Goal: Obtain resource: Download file/media

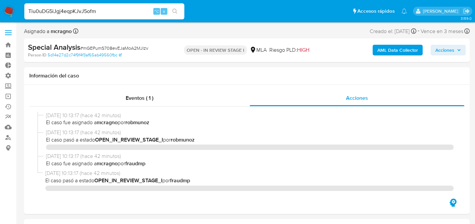
select select "10"
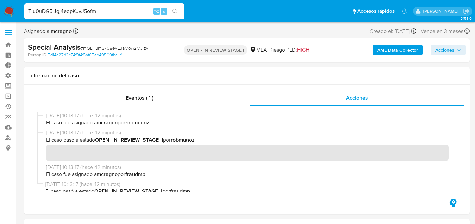
scroll to position [23, 0]
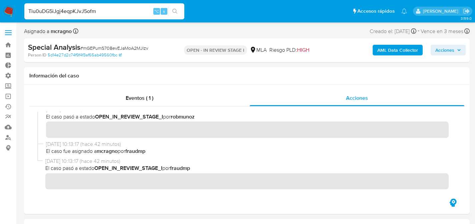
type input "Tiu0uDG5iJgj4eqpKJvJ5ofm"
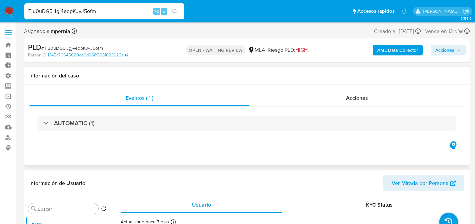
scroll to position [1, 0]
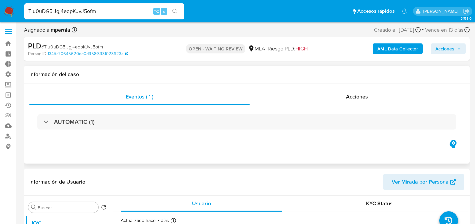
select select "10"
click at [342, 96] on div "Acciones" at bounding box center [357, 97] width 215 height 16
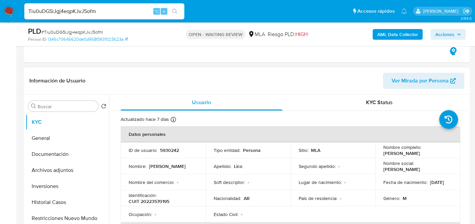
scroll to position [111, 0]
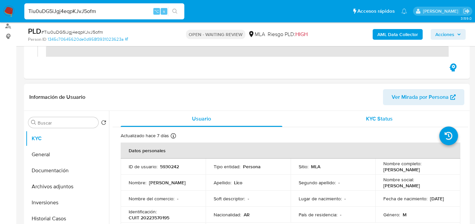
click at [391, 119] on div "KYC Status" at bounding box center [379, 119] width 162 height 16
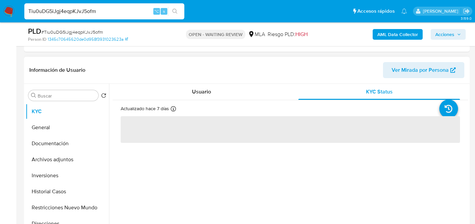
scroll to position [164, 0]
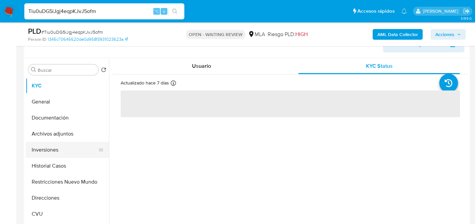
click at [64, 144] on button "Inversiones" at bounding box center [65, 150] width 78 height 16
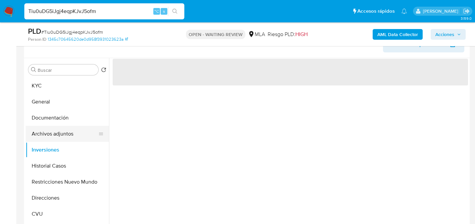
click at [63, 139] on button "Archivos adjuntos" at bounding box center [65, 134] width 78 height 16
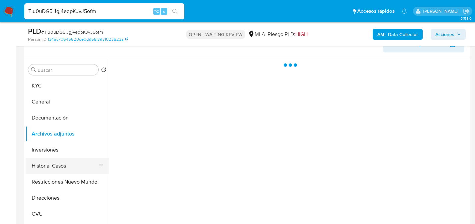
click at [65, 160] on button "Historial Casos" at bounding box center [65, 166] width 78 height 16
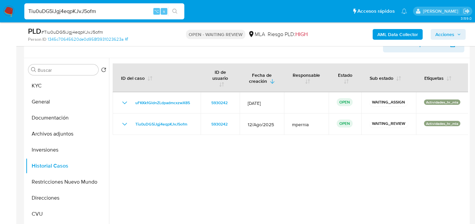
click at [102, 19] on div "Tiu0uDG5iJgj4eqpKJvJ5ofm ⌥ s" at bounding box center [104, 11] width 160 height 16
click at [103, 13] on input "Tiu0uDG5iJgj4eqpKJvJ5ofm" at bounding box center [104, 11] width 160 height 9
paste input "4NdvDfQbf9lI7tOJWsPeUWYs"
type input "4NdvDfQbf9lI7tOJWsPeUWYs"
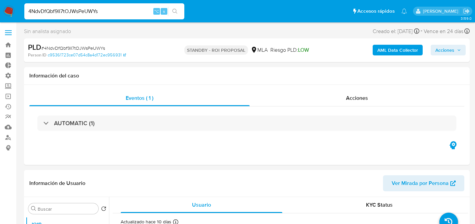
select select "10"
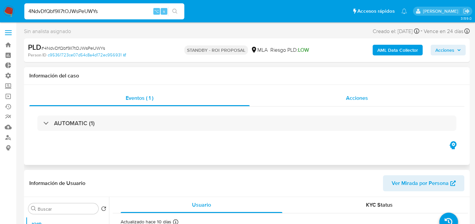
click at [323, 92] on div "Acciones" at bounding box center [357, 98] width 215 height 16
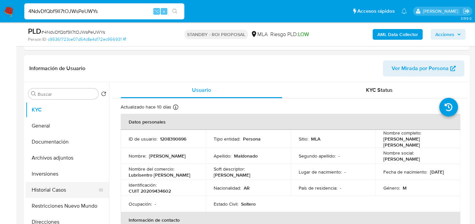
scroll to position [143, 0]
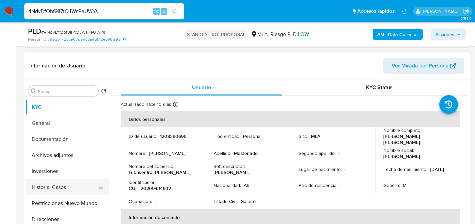
click at [39, 194] on button "Historial Casos" at bounding box center [65, 187] width 78 height 16
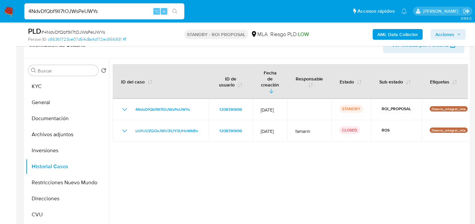
scroll to position [171, 0]
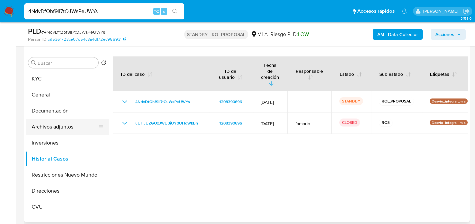
click at [44, 122] on button "Archivos adjuntos" at bounding box center [65, 127] width 78 height 16
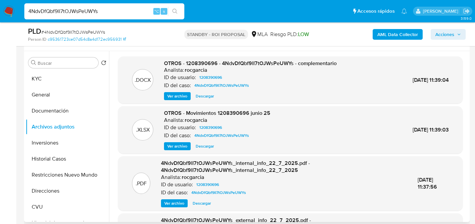
click at [203, 98] on span "Descargar" at bounding box center [205, 96] width 18 height 7
click at [205, 95] on span "Descargar" at bounding box center [205, 96] width 18 height 7
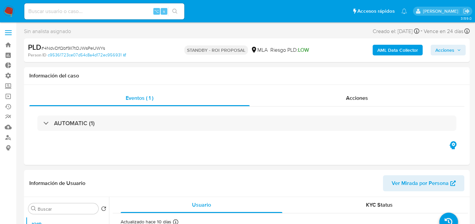
select select "10"
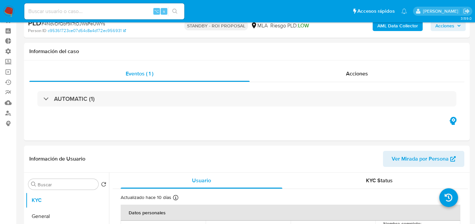
scroll to position [58, 0]
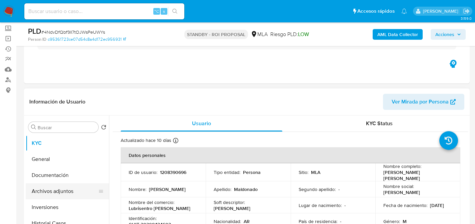
click at [54, 188] on button "Archivos adjuntos" at bounding box center [65, 191] width 78 height 16
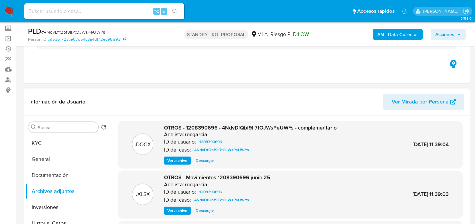
click at [217, 166] on div ".DOCX OTROS - 1208390696 - 4NdvDfQbf9lI7tOJWsPeUWYs - complementario Analista: …" at bounding box center [290, 144] width 345 height 47
click at [196, 164] on span "Descargar" at bounding box center [205, 160] width 18 height 7
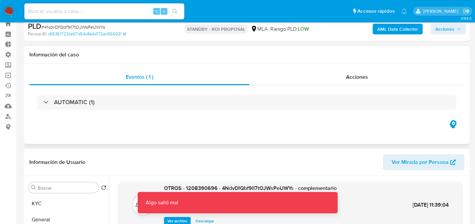
scroll to position [0, 0]
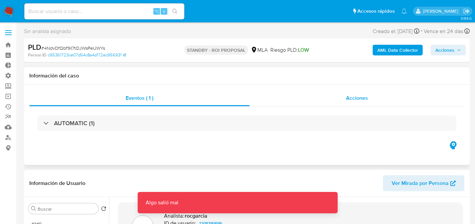
click at [334, 90] on div "Acciones" at bounding box center [357, 98] width 215 height 16
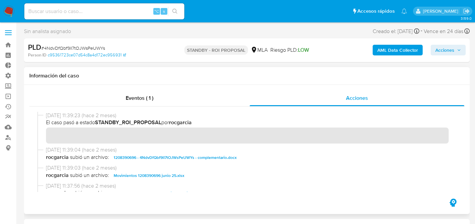
click at [155, 155] on span "1208390696 - 4NdvDfQbf9lI7tOJWsPeUWYs - complementario.docx" at bounding box center [175, 157] width 123 height 8
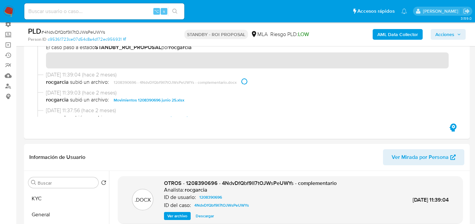
scroll to position [66, 0]
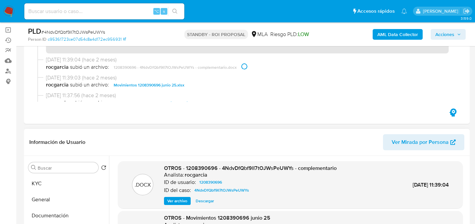
click at [185, 200] on span "Ver archivo" at bounding box center [177, 200] width 20 height 7
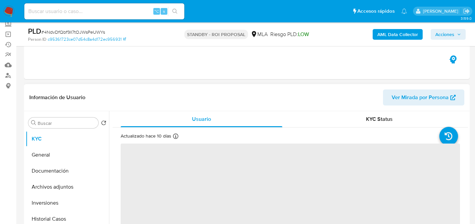
select select "10"
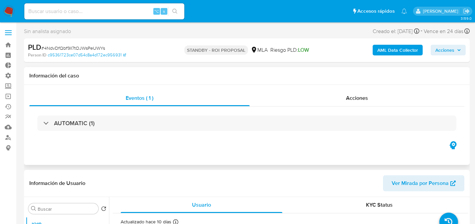
click at [375, 109] on div "AUTOMATIC (1)" at bounding box center [246, 122] width 435 height 33
click at [374, 103] on div "Acciones" at bounding box center [357, 98] width 215 height 16
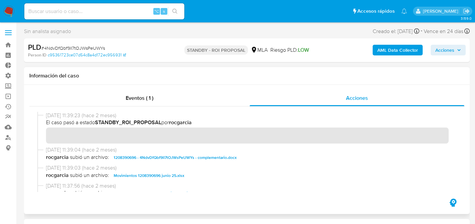
click at [158, 158] on span "1208390696 - 4NdvDfQbf9lI7tOJWsPeUWYs - complementario.docx" at bounding box center [175, 157] width 123 height 8
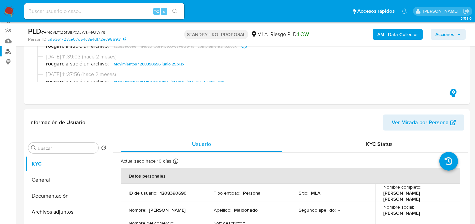
scroll to position [141, 0]
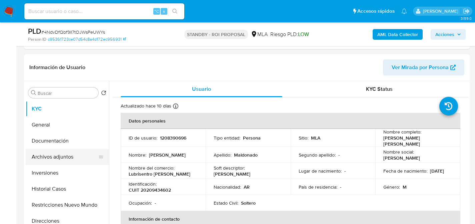
click at [49, 158] on button "Archivos adjuntos" at bounding box center [65, 157] width 78 height 16
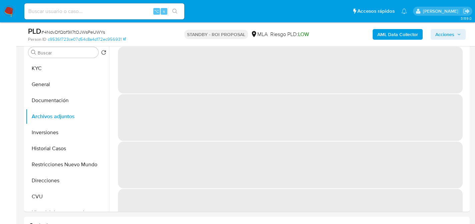
scroll to position [181, 0]
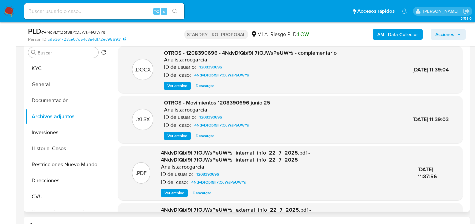
click at [208, 85] on span "Descargar" at bounding box center [205, 85] width 18 height 7
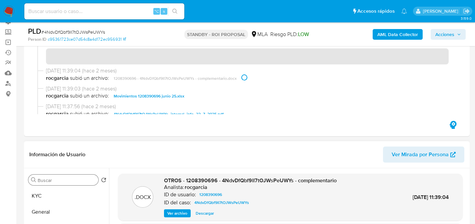
scroll to position [59, 0]
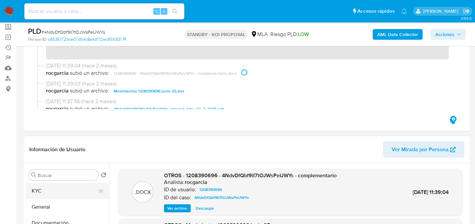
click at [46, 191] on button "KYC" at bounding box center [65, 191] width 78 height 16
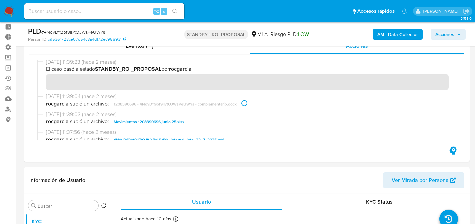
scroll to position [28, 0]
click at [101, 7] on input at bounding box center [104, 11] width 160 height 9
paste input "8lzYEbxXKSKvWDikRh6MFJXZ"
type input "8lzYEbxXKSKvWDikRh6MFJXZ"
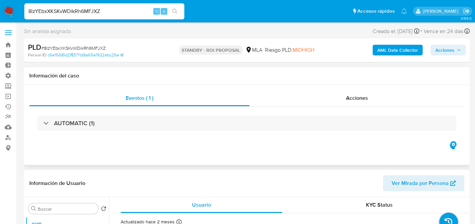
select select "10"
click at [255, 89] on div "Eventos ( 1 ) Acciones AUTOMATIC (1)" at bounding box center [246, 125] width 445 height 80
click at [286, 96] on div "Acciones" at bounding box center [357, 98] width 215 height 16
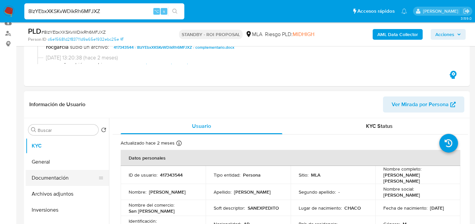
scroll to position [107, 0]
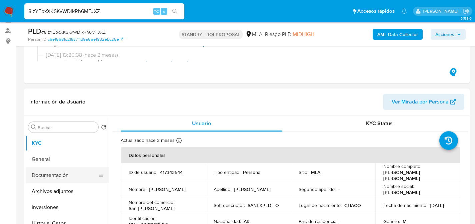
click at [37, 182] on button "Documentación" at bounding box center [65, 175] width 78 height 16
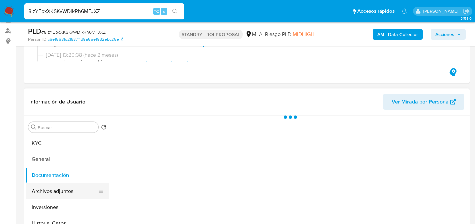
click at [38, 186] on button "Archivos adjuntos" at bounding box center [65, 191] width 78 height 16
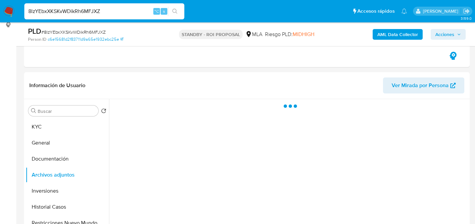
scroll to position [130, 0]
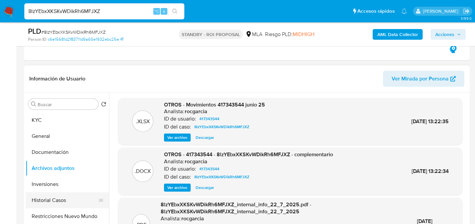
click at [51, 198] on button "Historial Casos" at bounding box center [65, 200] width 78 height 16
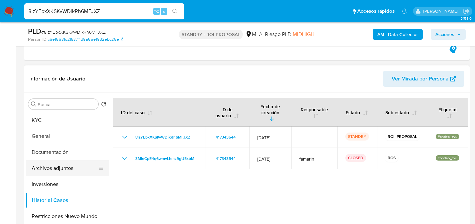
click at [46, 167] on button "Archivos adjuntos" at bounding box center [65, 168] width 78 height 16
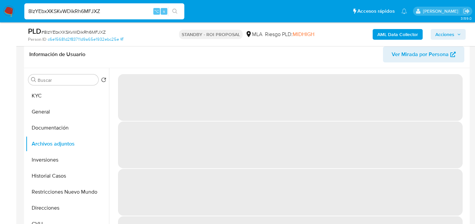
scroll to position [156, 0]
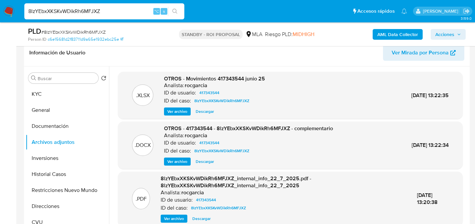
click at [204, 109] on span "Descargar" at bounding box center [205, 111] width 18 height 7
click at [213, 116] on div ".XLSX OTROS - Movimientos 417343544 junio 25 Analista: rocgarcia ID de usuario:…" at bounding box center [290, 95] width 345 height 47
click at [208, 111] on span "Descargar" at bounding box center [205, 111] width 18 height 7
click at [207, 111] on span "Descargar" at bounding box center [205, 111] width 18 height 7
click at [104, 5] on div "8lzYEbxXKSKvWDikRh6MFJXZ ⌥ s" at bounding box center [104, 11] width 160 height 16
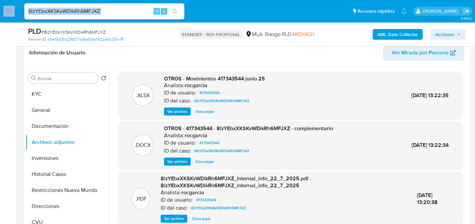
click at [104, 5] on div "8lzYEbxXKSKvWDikRh6MFJXZ ⌥ s" at bounding box center [104, 11] width 160 height 16
click at [105, 8] on input "8lzYEbxXKSKvWDikRh6MFJXZ" at bounding box center [104, 11] width 160 height 9
paste input "9Fo2KlWGdjJHP1dGwDnQsfBK"
type input "9Fo2KlWGdjJHP1dGwDnQsfBK"
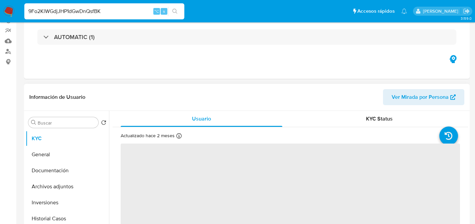
select select "10"
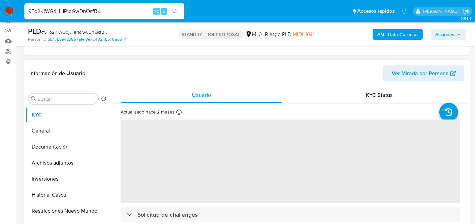
scroll to position [92, 0]
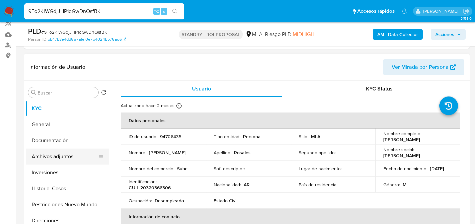
click at [51, 163] on button "Archivos adjuntos" at bounding box center [65, 156] width 78 height 16
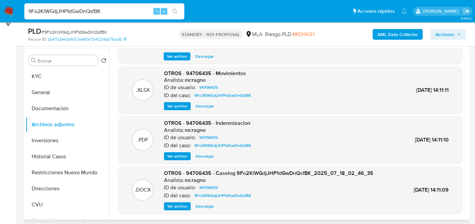
scroll to position [131, 0]
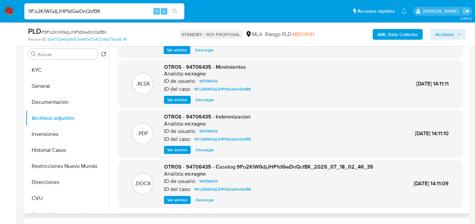
click at [198, 198] on span "Descargar" at bounding box center [205, 199] width 18 height 7
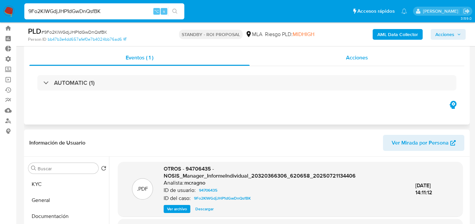
scroll to position [0, 0]
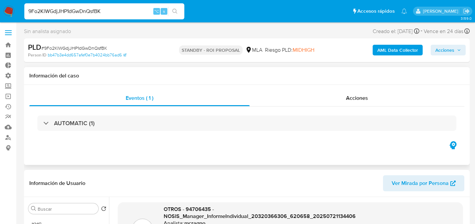
click at [329, 107] on div "AUTOMATIC (1)" at bounding box center [246, 122] width 435 height 33
click at [340, 99] on div "Acciones" at bounding box center [357, 98] width 215 height 16
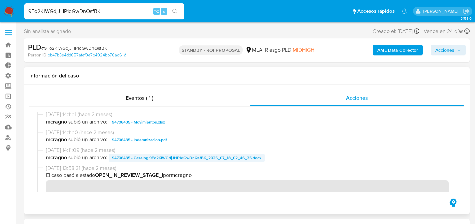
scroll to position [53, 0]
click at [155, 159] on span "94706435 - Caselog 9Fo2KlWGdjJHP1dGwDnQsfBK_2025_07_18_02_46_35.docx" at bounding box center [186, 158] width 149 height 8
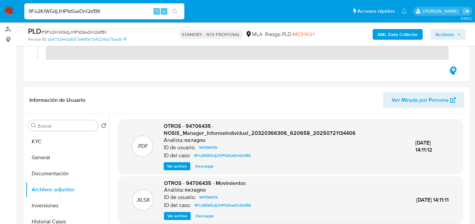
scroll to position [115, 0]
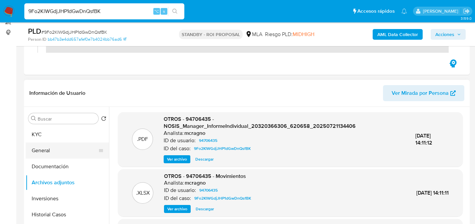
click at [40, 144] on button "General" at bounding box center [65, 150] width 78 height 16
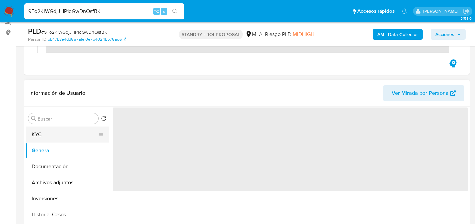
click at [41, 141] on button "KYC" at bounding box center [65, 134] width 78 height 16
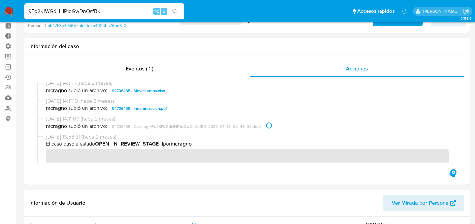
scroll to position [11, 0]
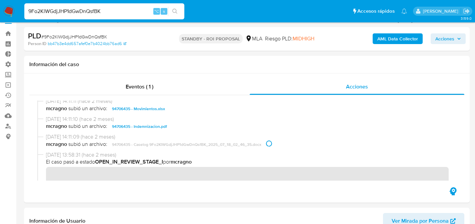
click at [92, 12] on input "9Fo2KlWGdjJHP1dGwDnQsfBK" at bounding box center [104, 11] width 160 height 9
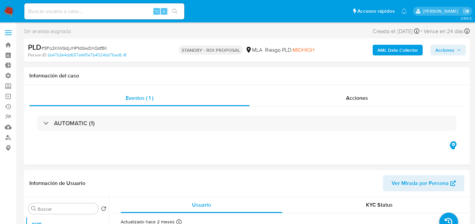
select select "10"
